Goal: Information Seeking & Learning: Check status

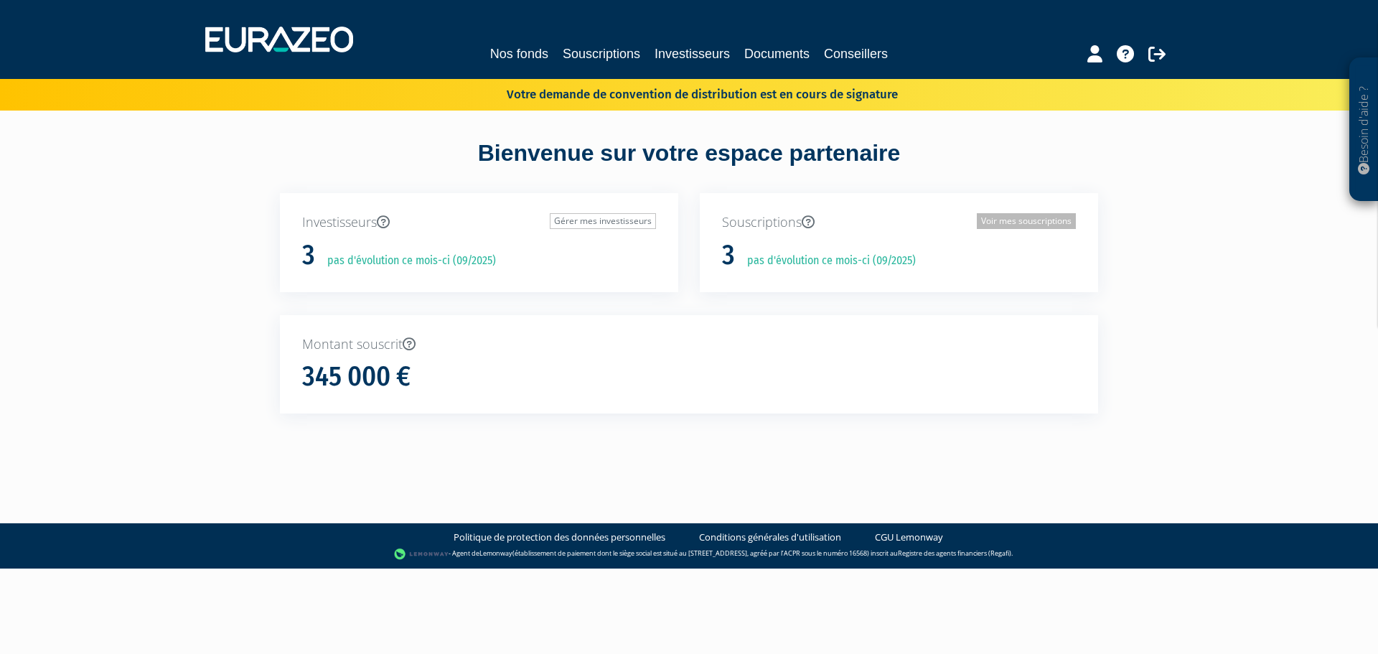
click at [1006, 222] on link "Voir mes souscriptions" at bounding box center [1026, 221] width 99 height 16
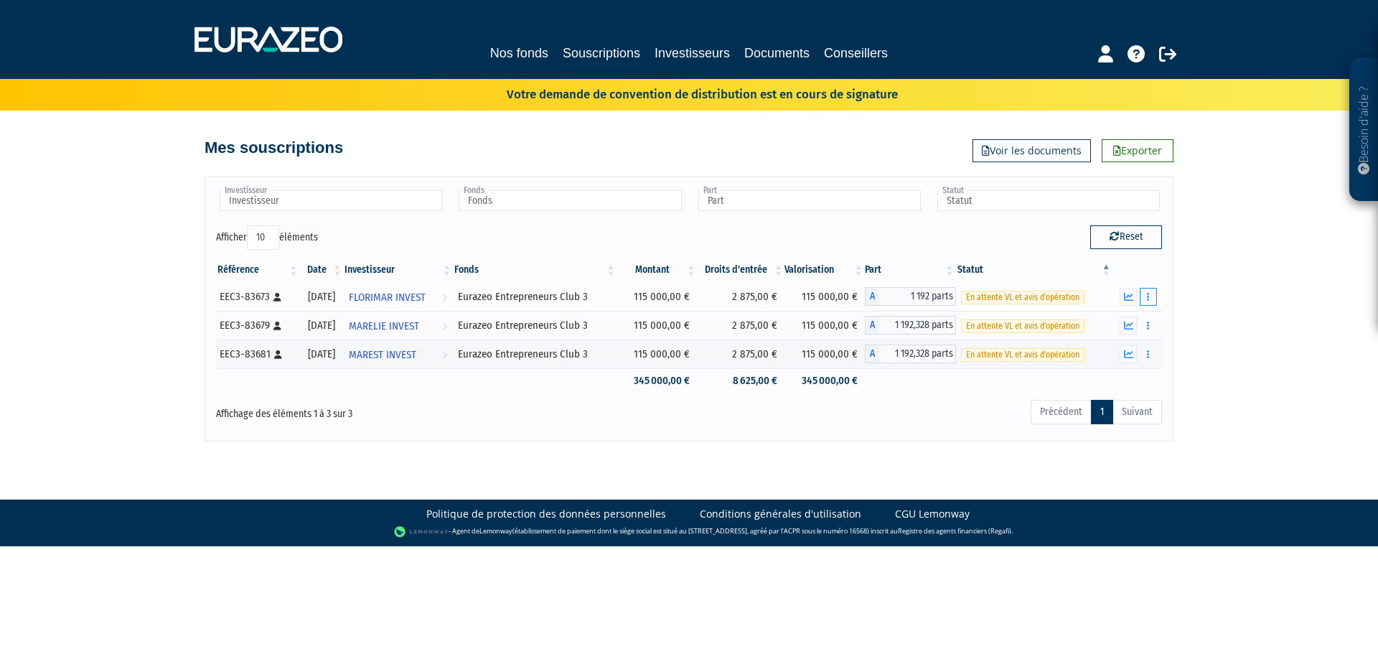
click at [1155, 296] on button "button" at bounding box center [1148, 297] width 17 height 18
click at [1128, 321] on link "Documents" at bounding box center [1117, 323] width 72 height 24
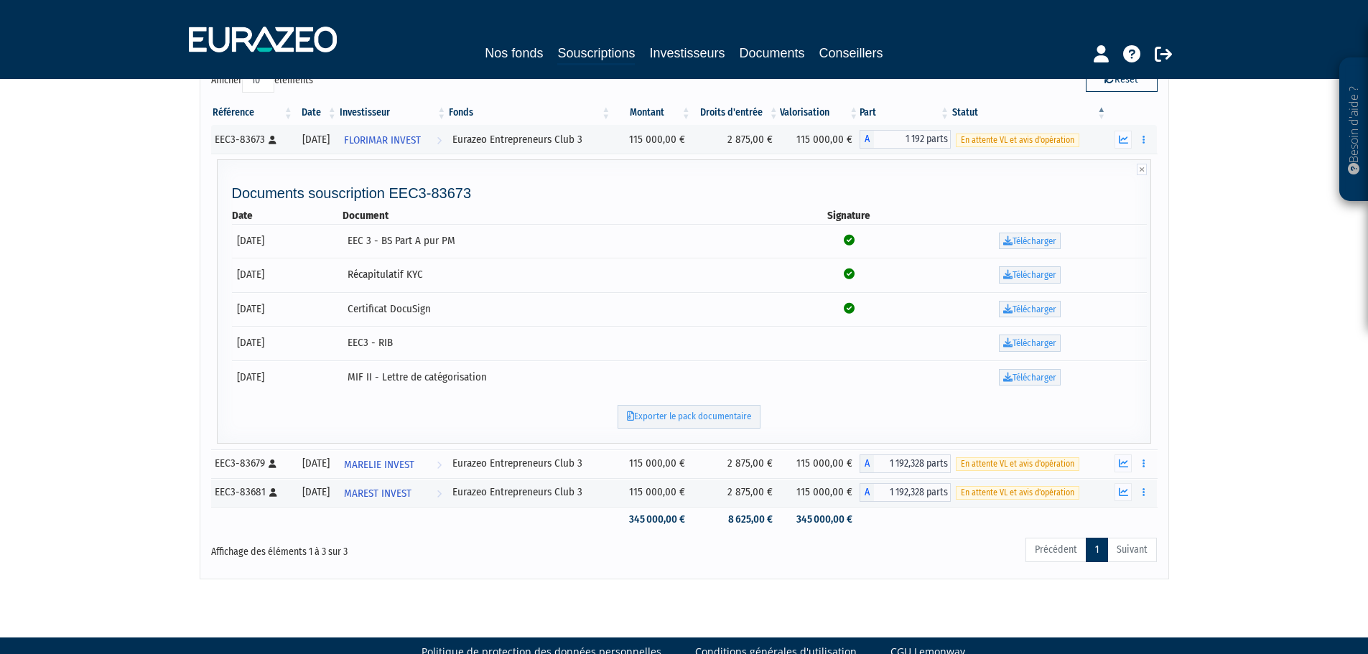
scroll to position [187, 0]
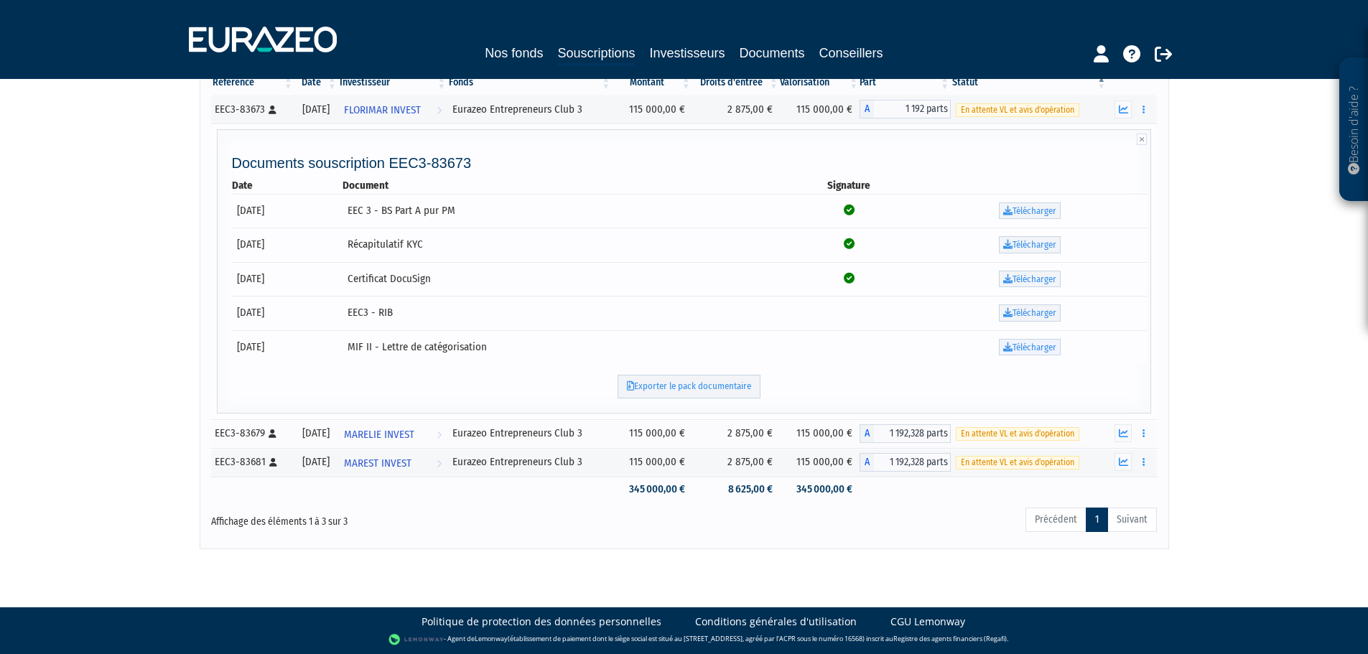
click at [1011, 342] on icon at bounding box center [1007, 346] width 9 height 9
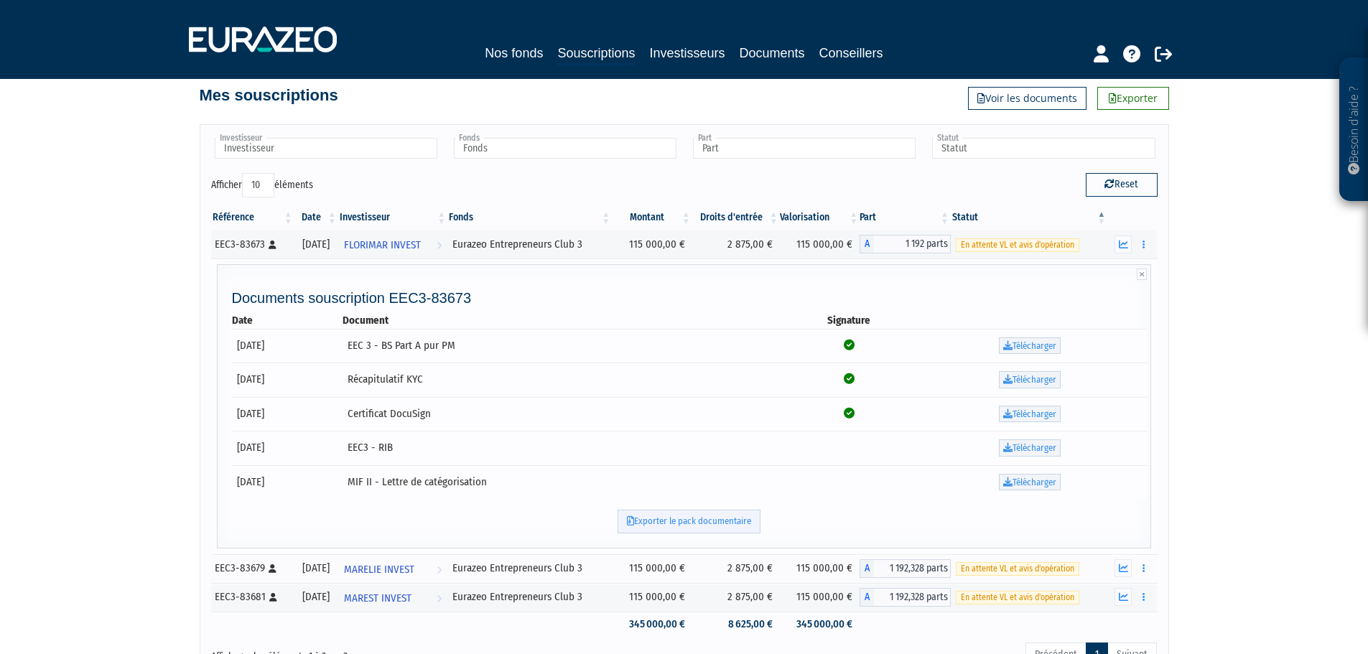
scroll to position [44, 0]
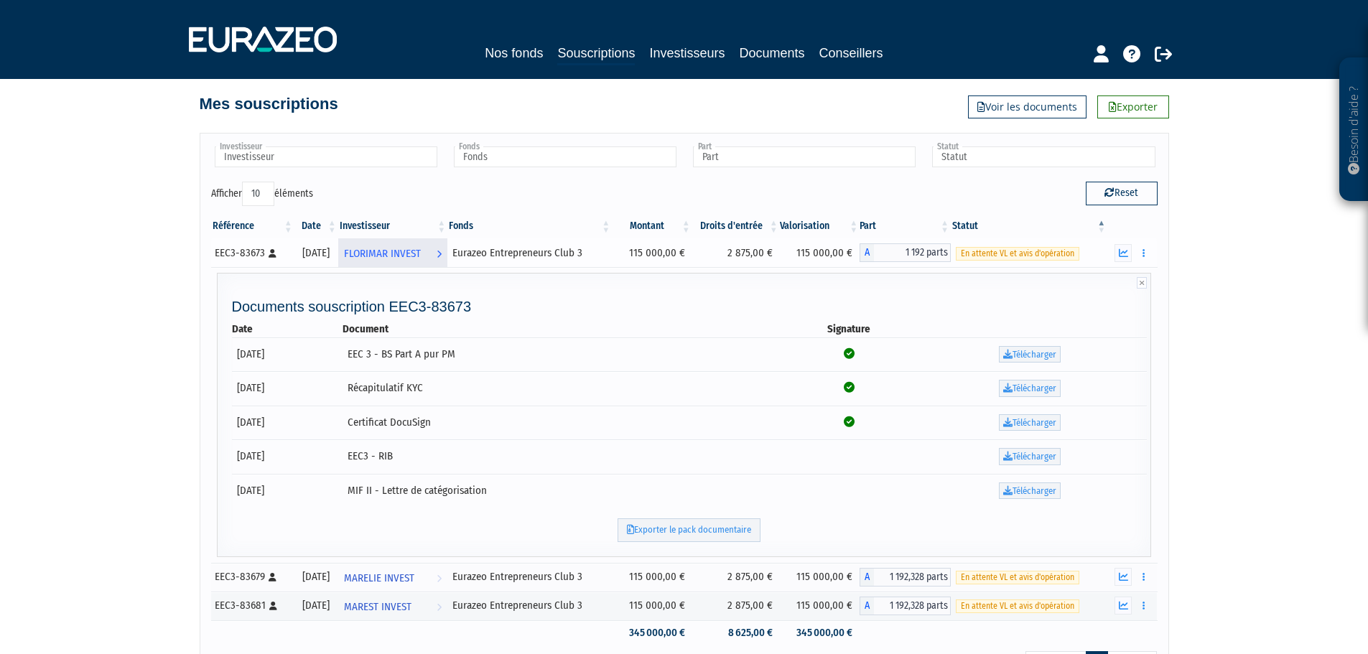
click at [411, 253] on span "FLORIMAR INVEST" at bounding box center [382, 253] width 77 height 27
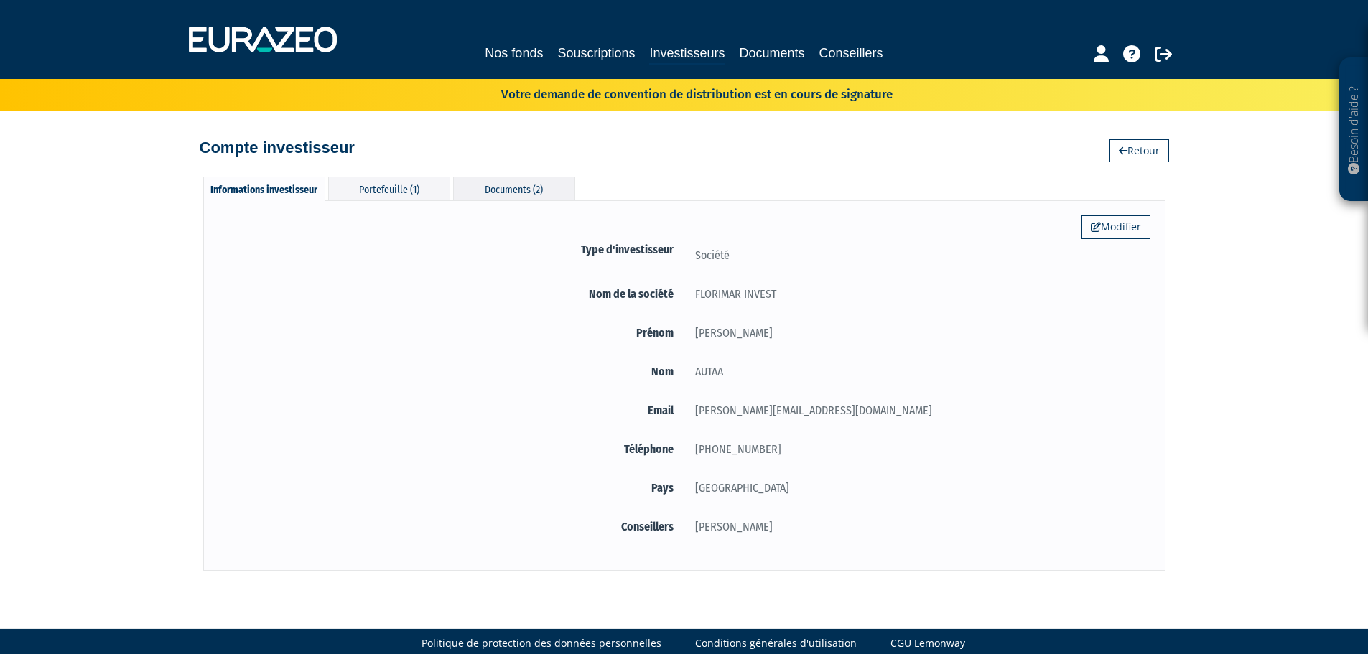
click at [501, 183] on div "Documents (2)" at bounding box center [514, 189] width 122 height 24
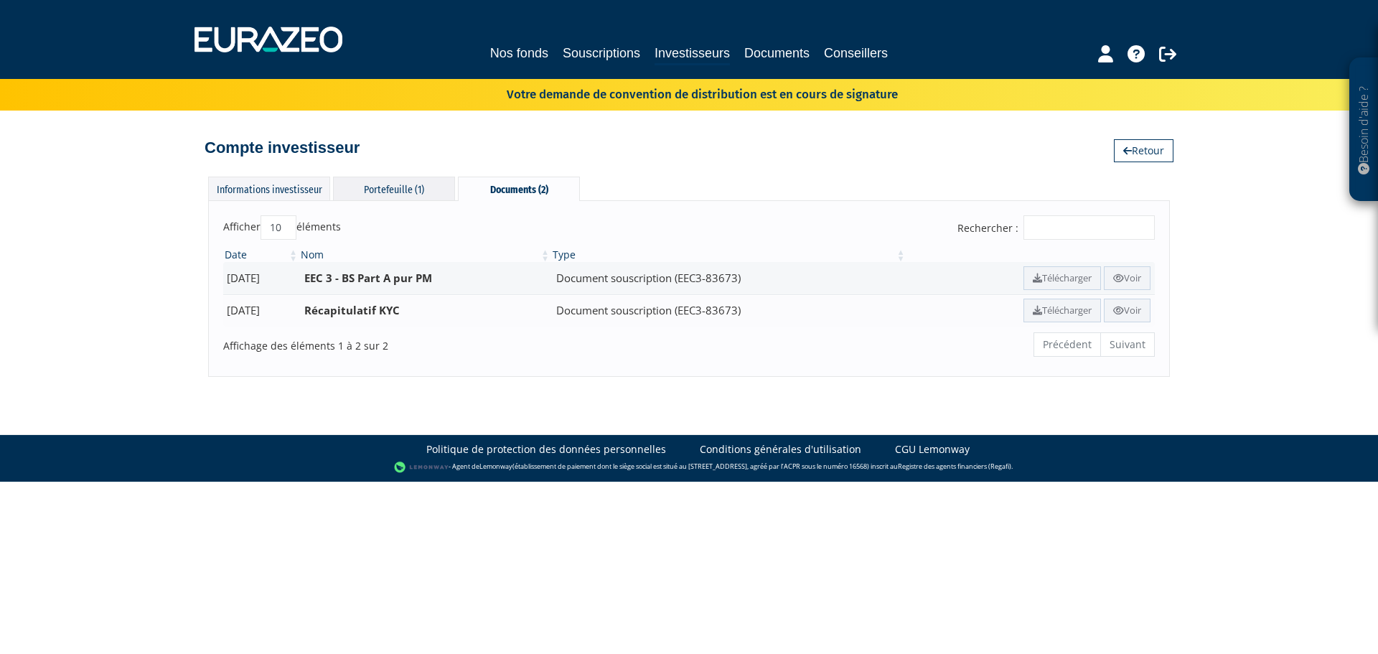
click at [388, 192] on div "Portefeuille (1)" at bounding box center [394, 189] width 122 height 24
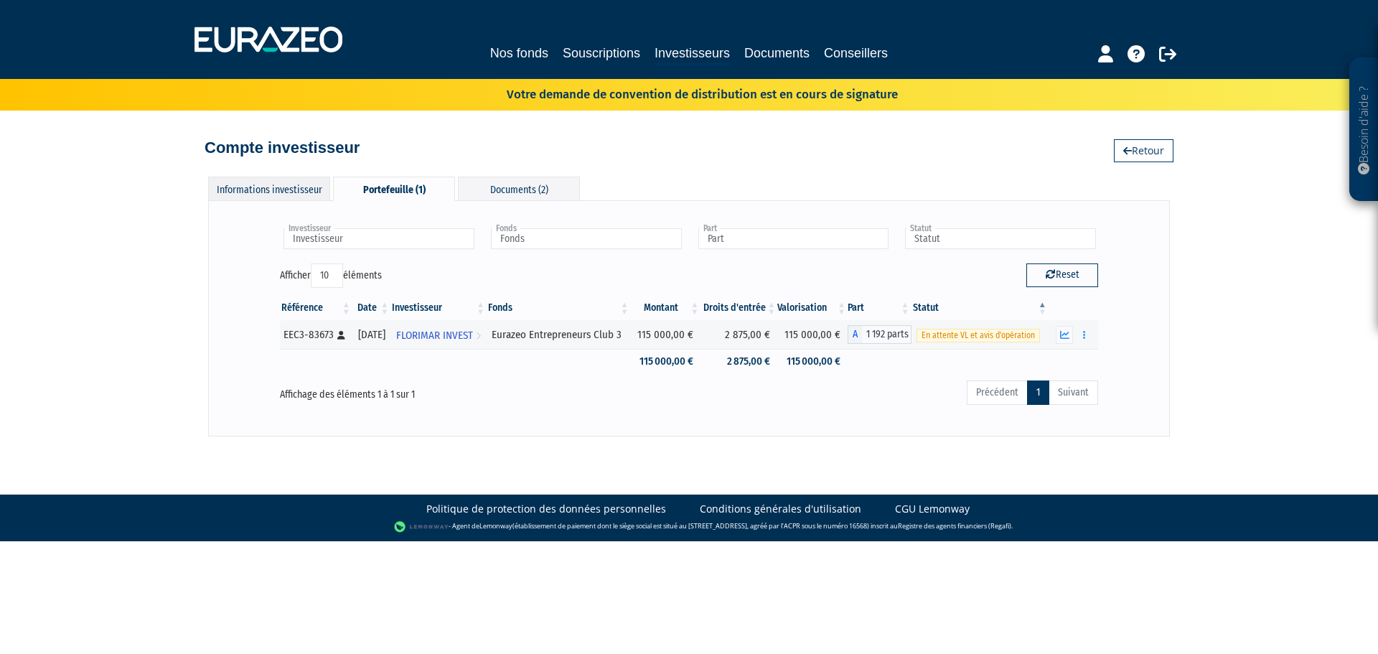
click at [268, 179] on div "Informations investisseur" at bounding box center [269, 189] width 122 height 24
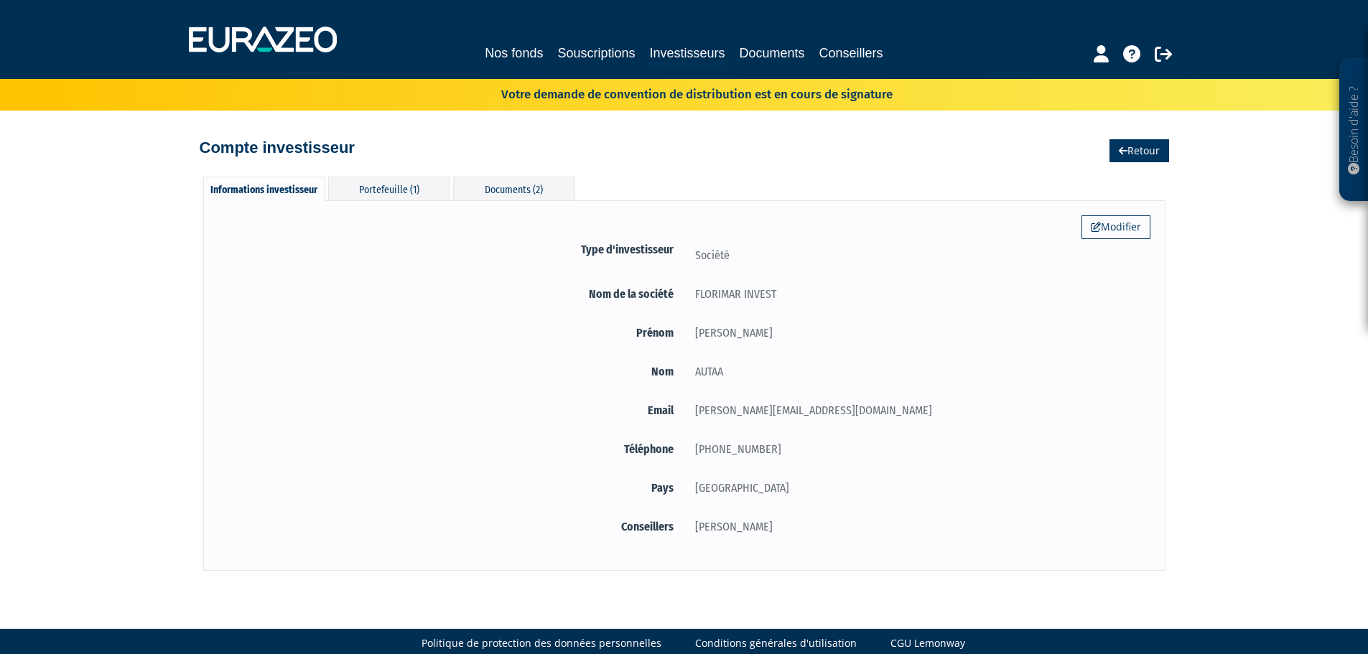
click at [1130, 154] on link "Retour" at bounding box center [1139, 150] width 60 height 23
